Goal: Task Accomplishment & Management: Manage account settings

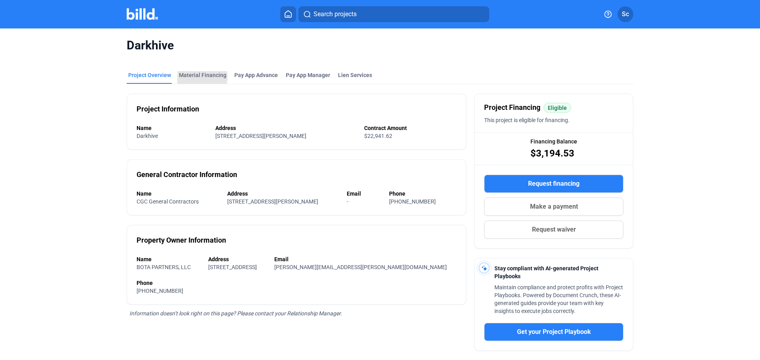
click at [198, 77] on div "Material Financing" at bounding box center [202, 75] width 47 height 8
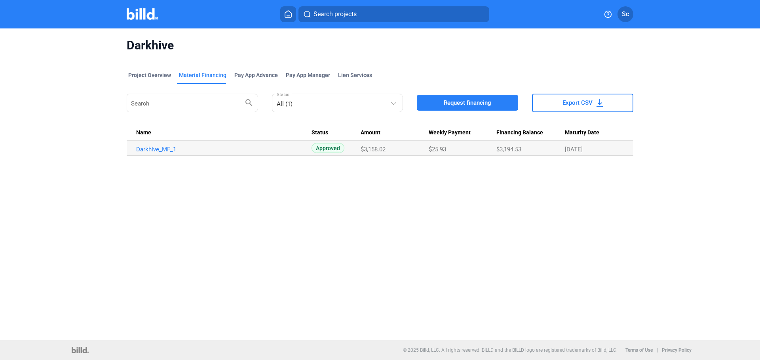
click at [263, 75] on div "Pay App Advance" at bounding box center [256, 75] width 44 height 8
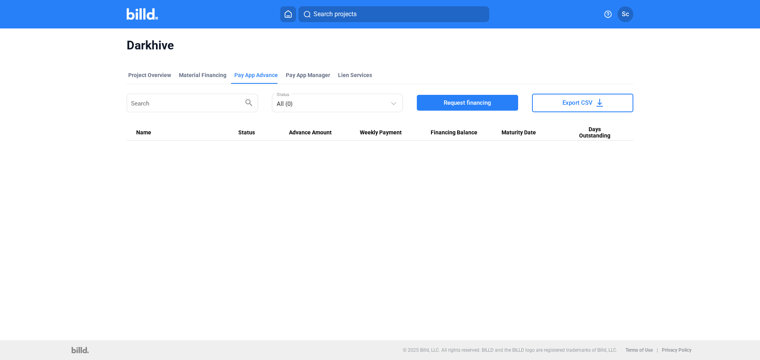
click at [313, 77] on span "Pay App Manager" at bounding box center [308, 75] width 44 height 8
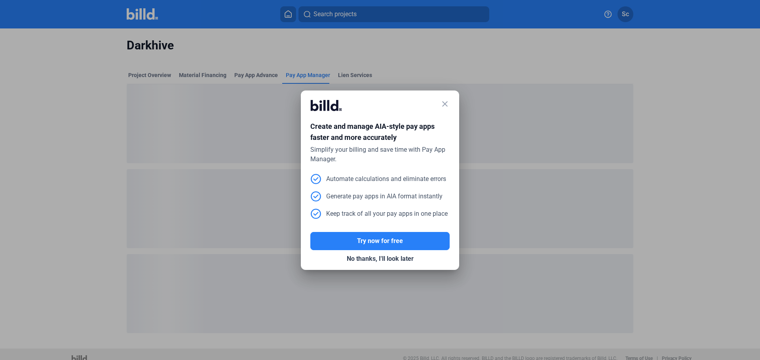
click at [446, 102] on mat-icon "close" at bounding box center [444, 103] width 9 height 9
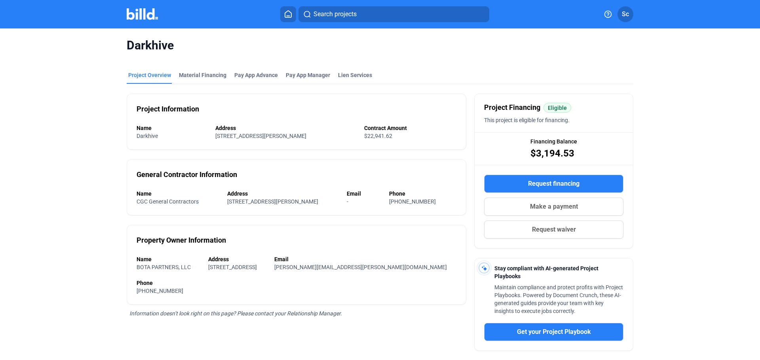
click at [212, 80] on div "Material Financing" at bounding box center [202, 77] width 51 height 13
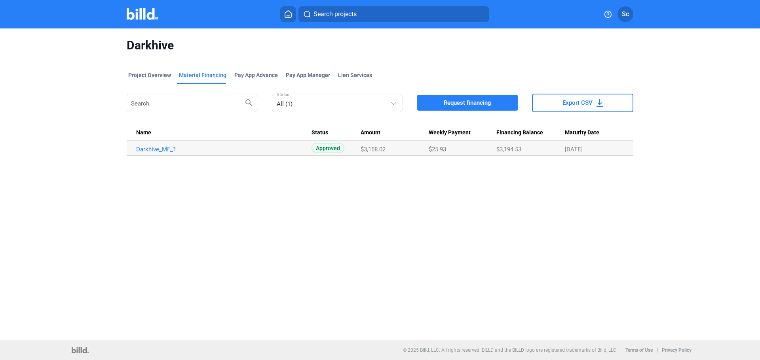
click at [254, 74] on div "Pay App Advance" at bounding box center [256, 75] width 44 height 8
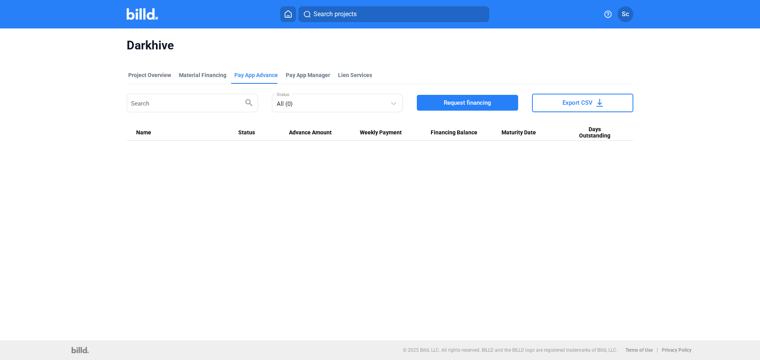
click at [302, 74] on span "Pay App Manager" at bounding box center [308, 75] width 44 height 8
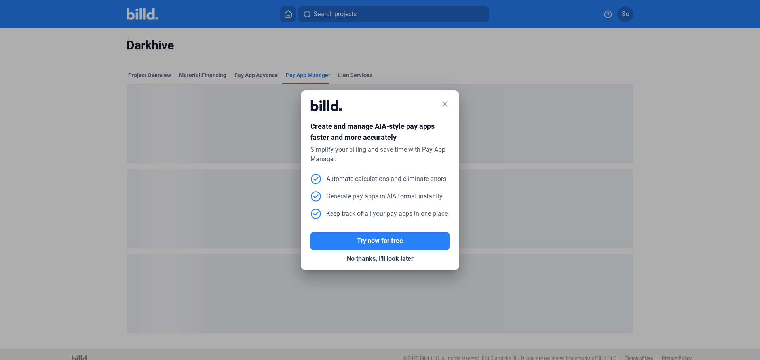
click at [446, 104] on mat-icon "close" at bounding box center [444, 103] width 9 height 9
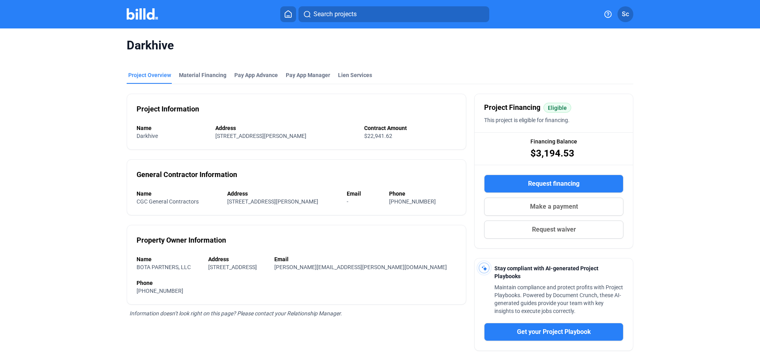
click at [200, 74] on div "Material Financing" at bounding box center [202, 75] width 47 height 8
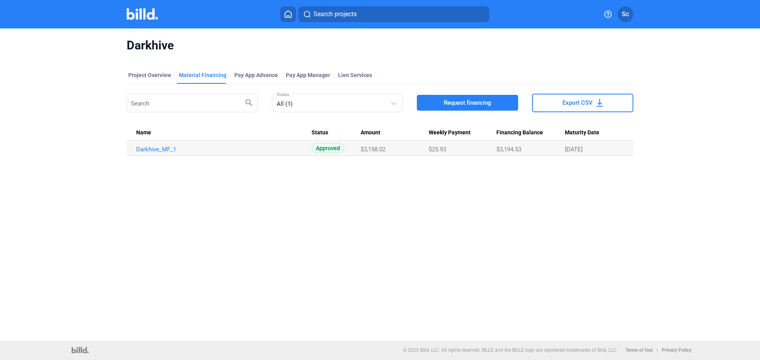
click at [155, 149] on link "Darkhive_MF_1" at bounding box center [223, 149] width 175 height 7
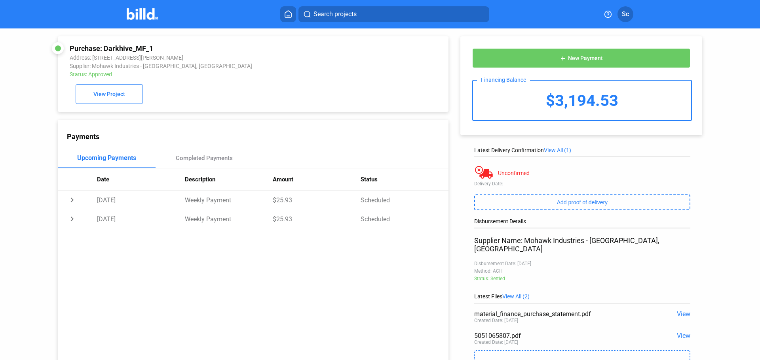
click at [138, 19] on img at bounding box center [142, 13] width 31 height 11
